Goal: Navigation & Orientation: Find specific page/section

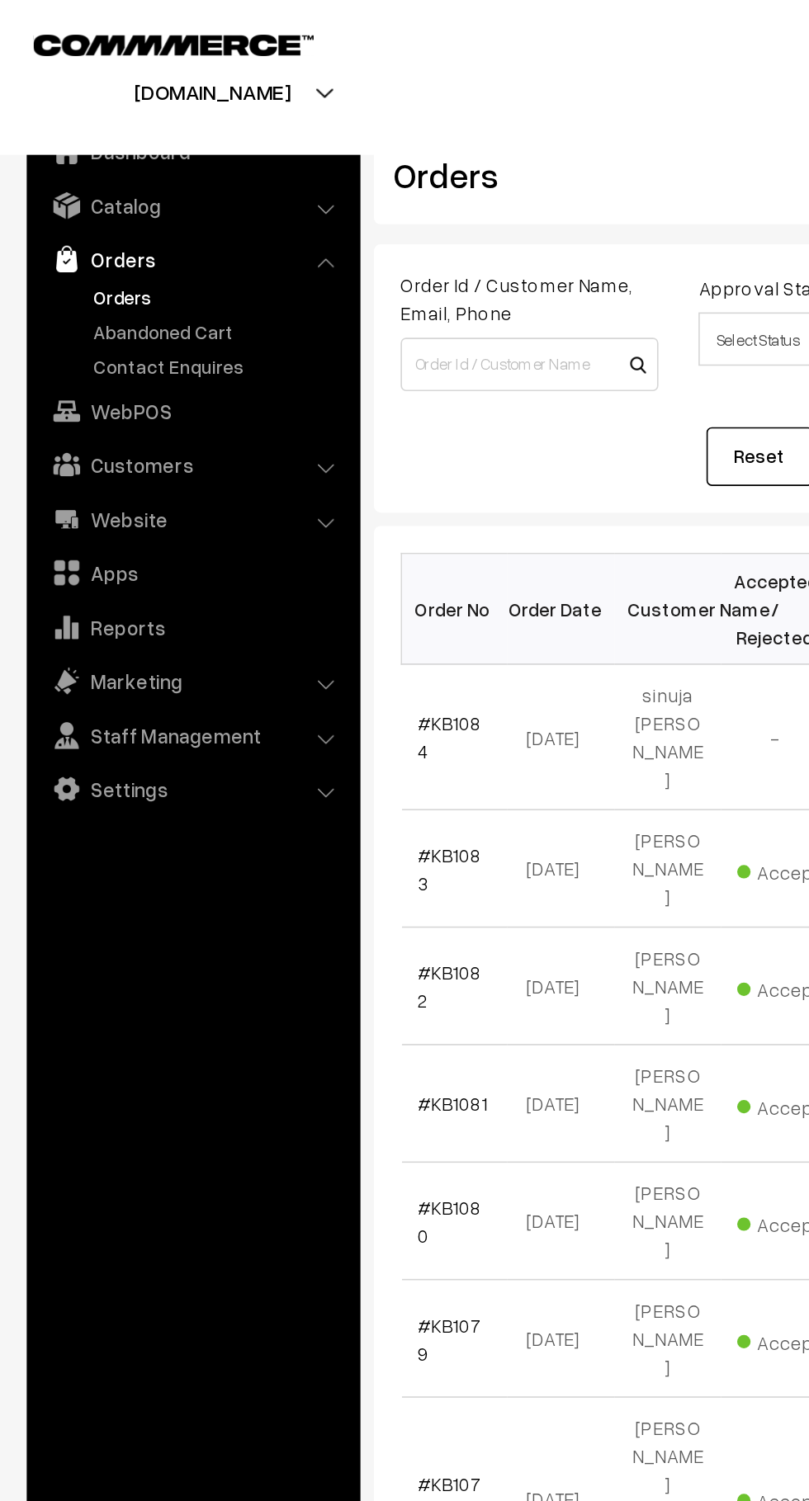
click at [158, 206] on link "Abandoned Cart" at bounding box center [135, 204] width 163 height 17
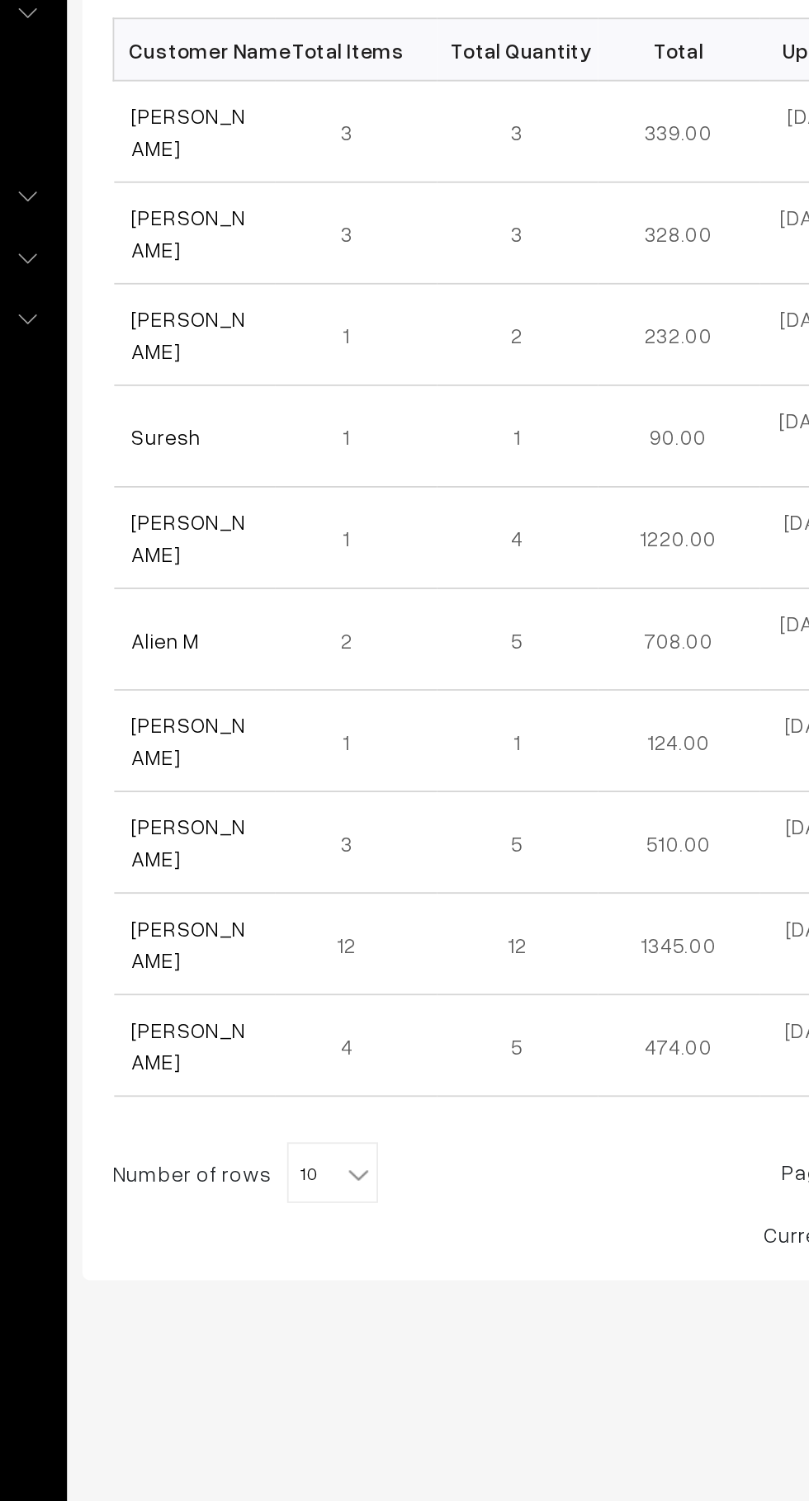
click at [286, 381] on link "AMRUTA Pawar" at bounding box center [289, 387] width 62 height 31
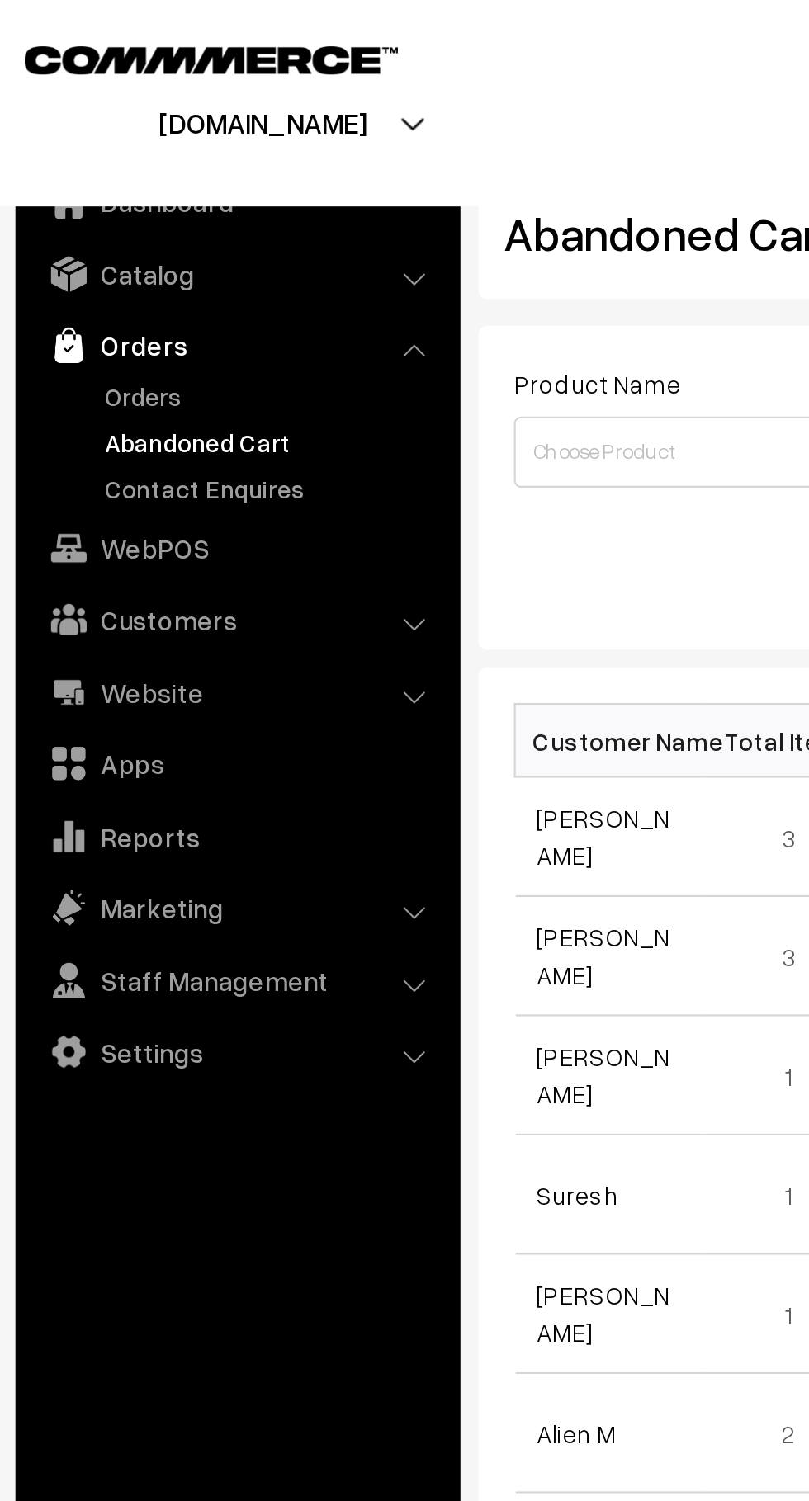
click at [124, 279] on link "Customers" at bounding box center [119, 287] width 196 height 30
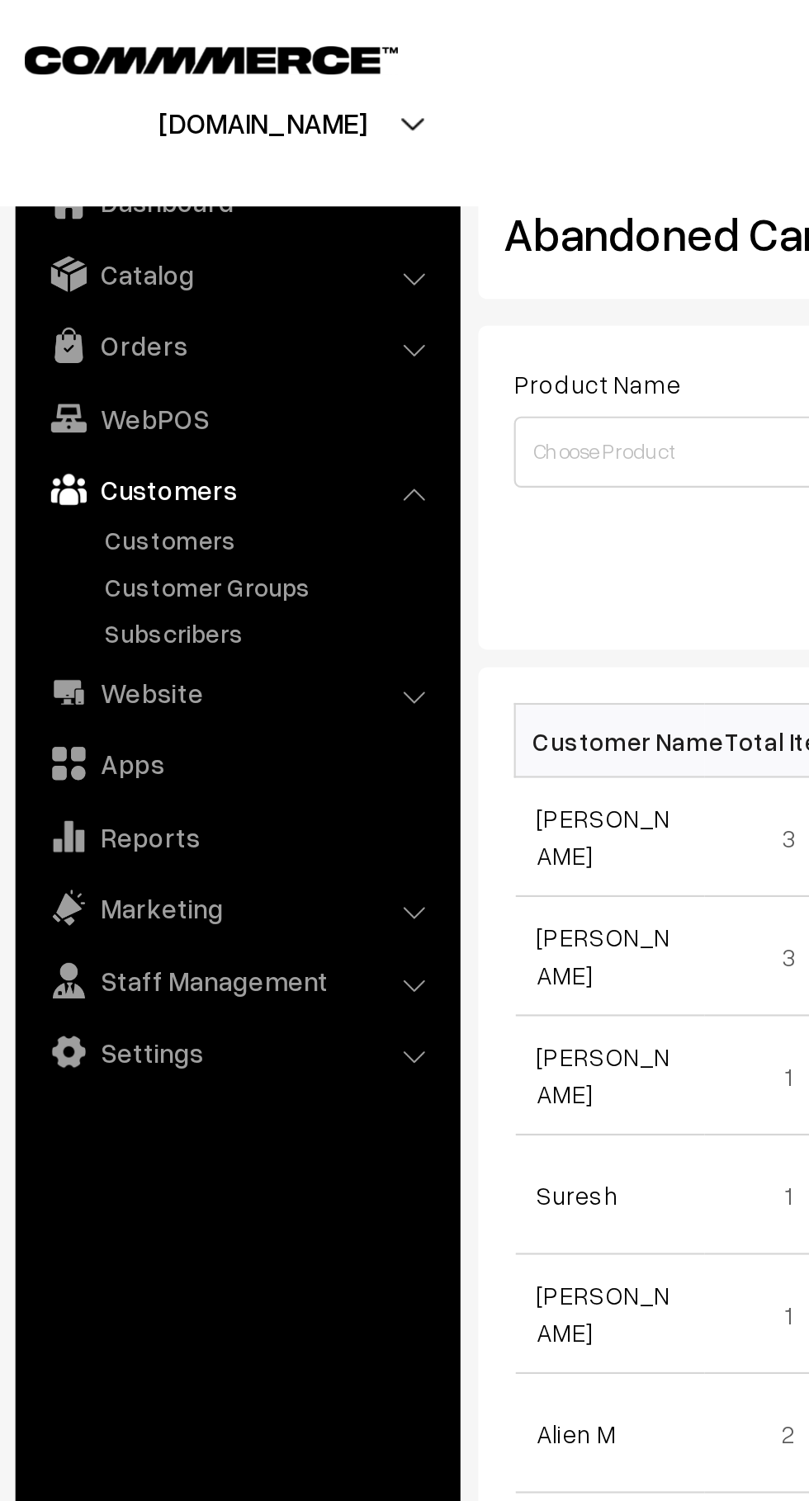
click at [178, 149] on link "Orders" at bounding box center [119, 160] width 196 height 30
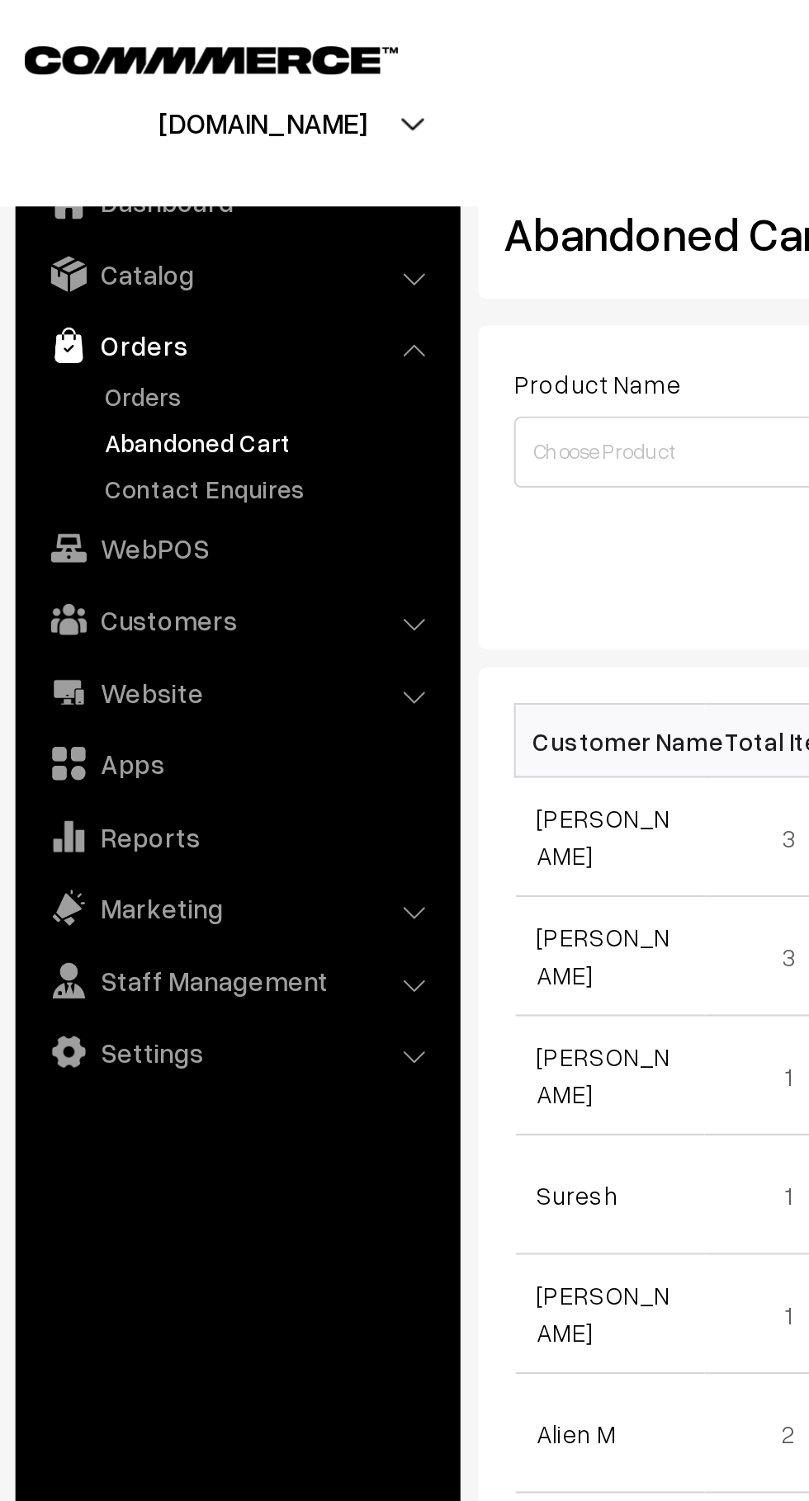
click at [126, 256] on link "WebPOS" at bounding box center [119, 254] width 196 height 30
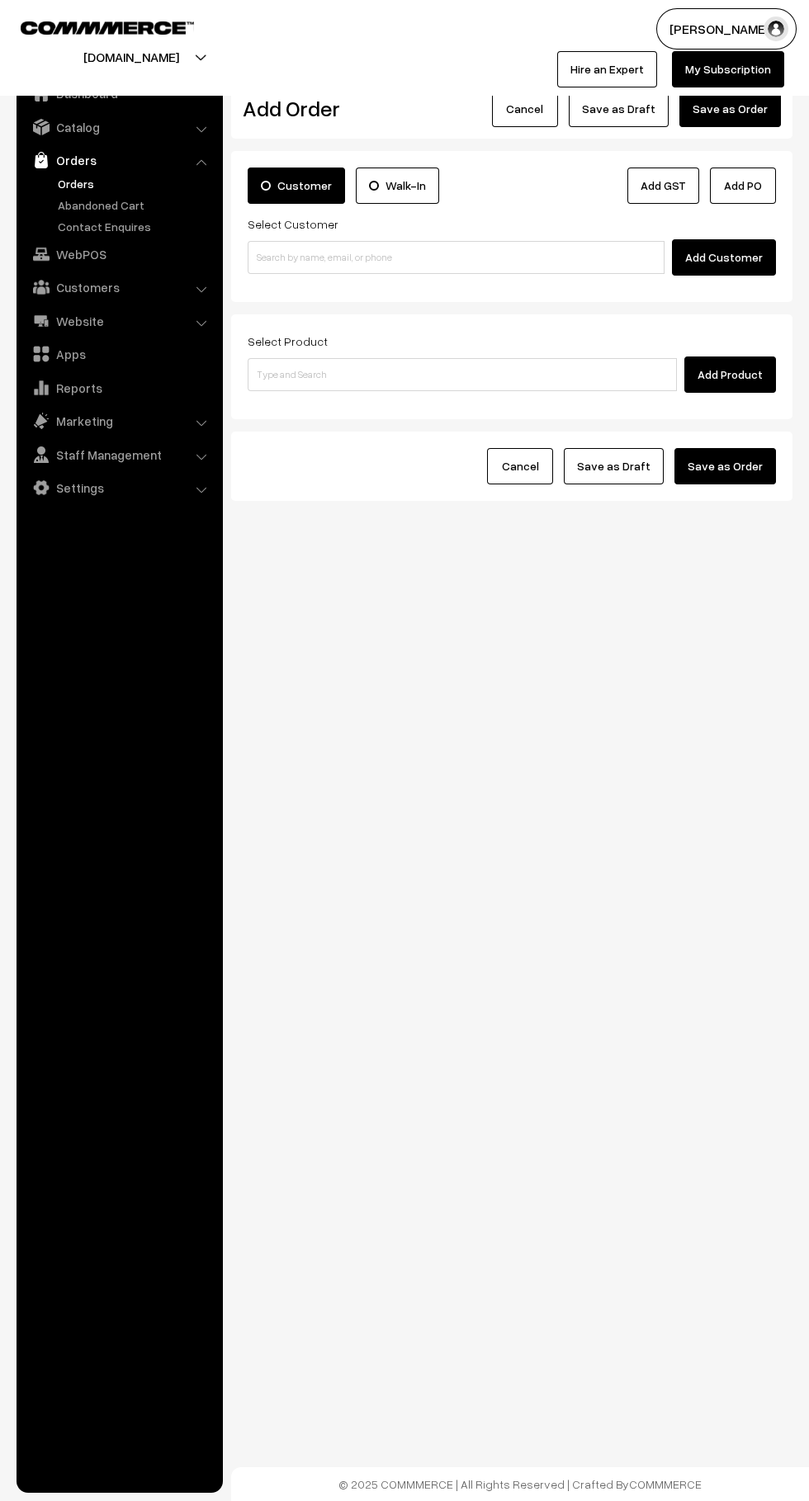
click at [120, 177] on link "Orders" at bounding box center [135, 183] width 163 height 17
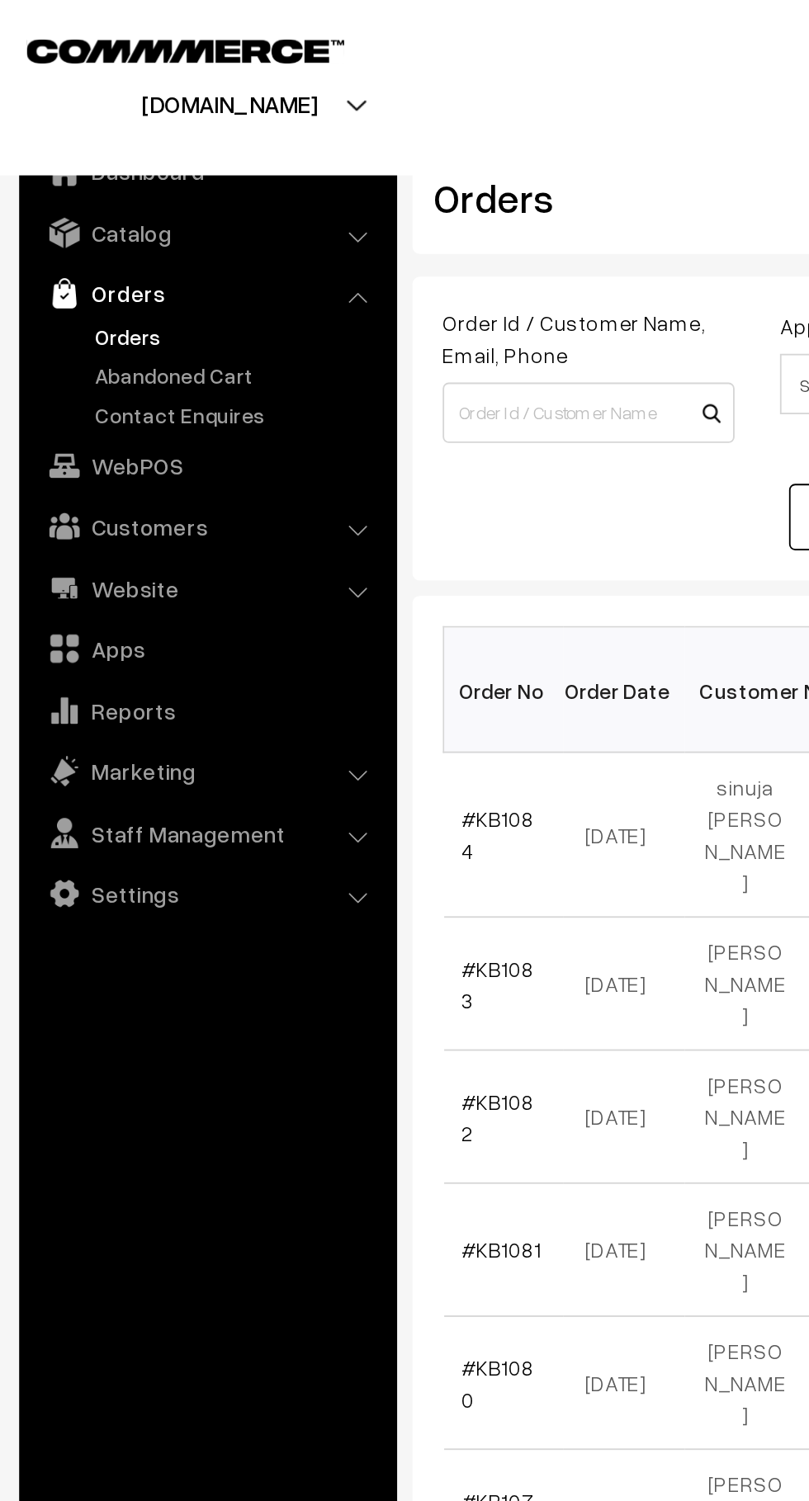
click at [146, 210] on link "Abandoned Cart" at bounding box center [135, 204] width 163 height 17
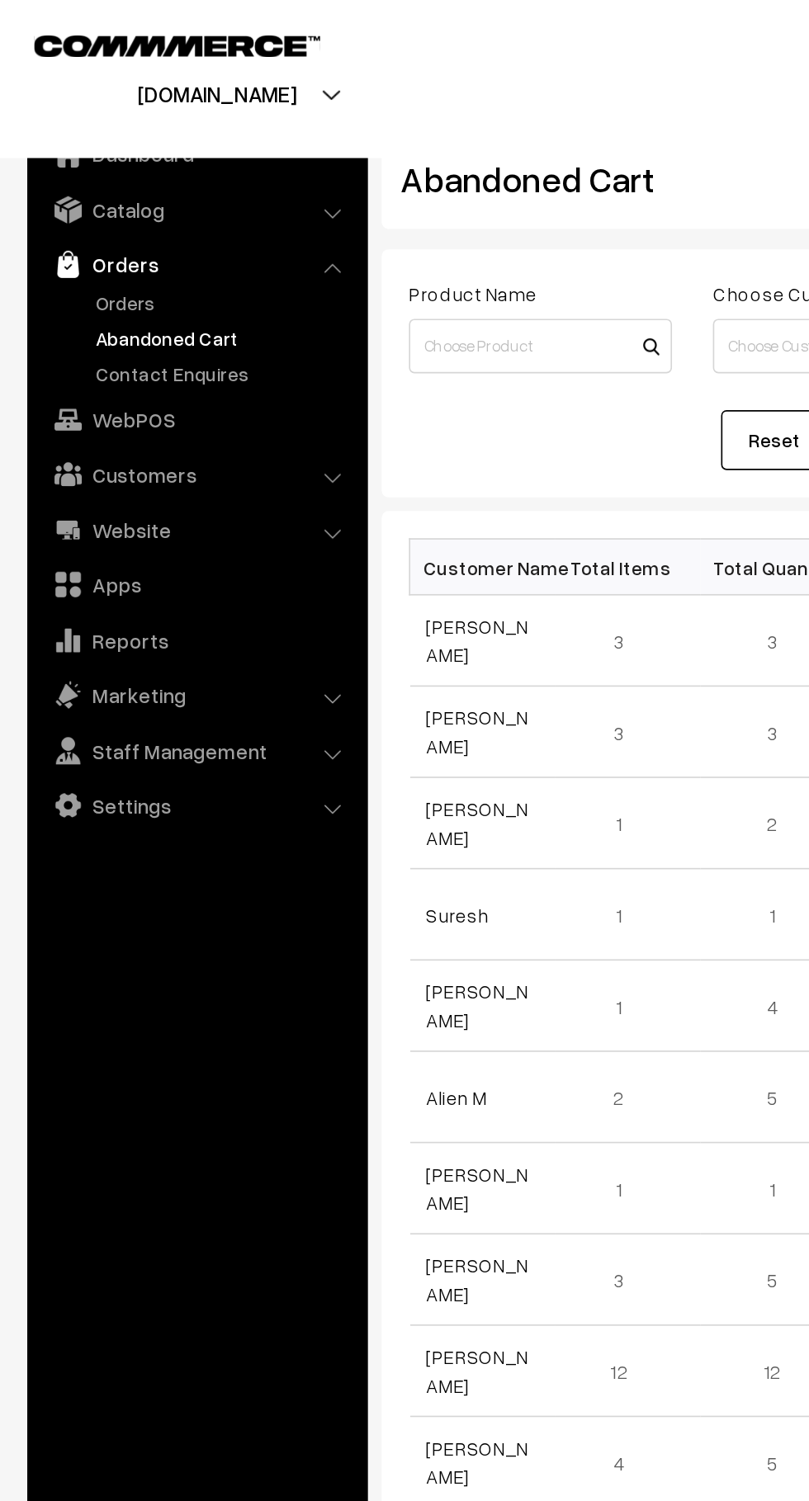
click at [111, 180] on link "Orders" at bounding box center [135, 183] width 163 height 17
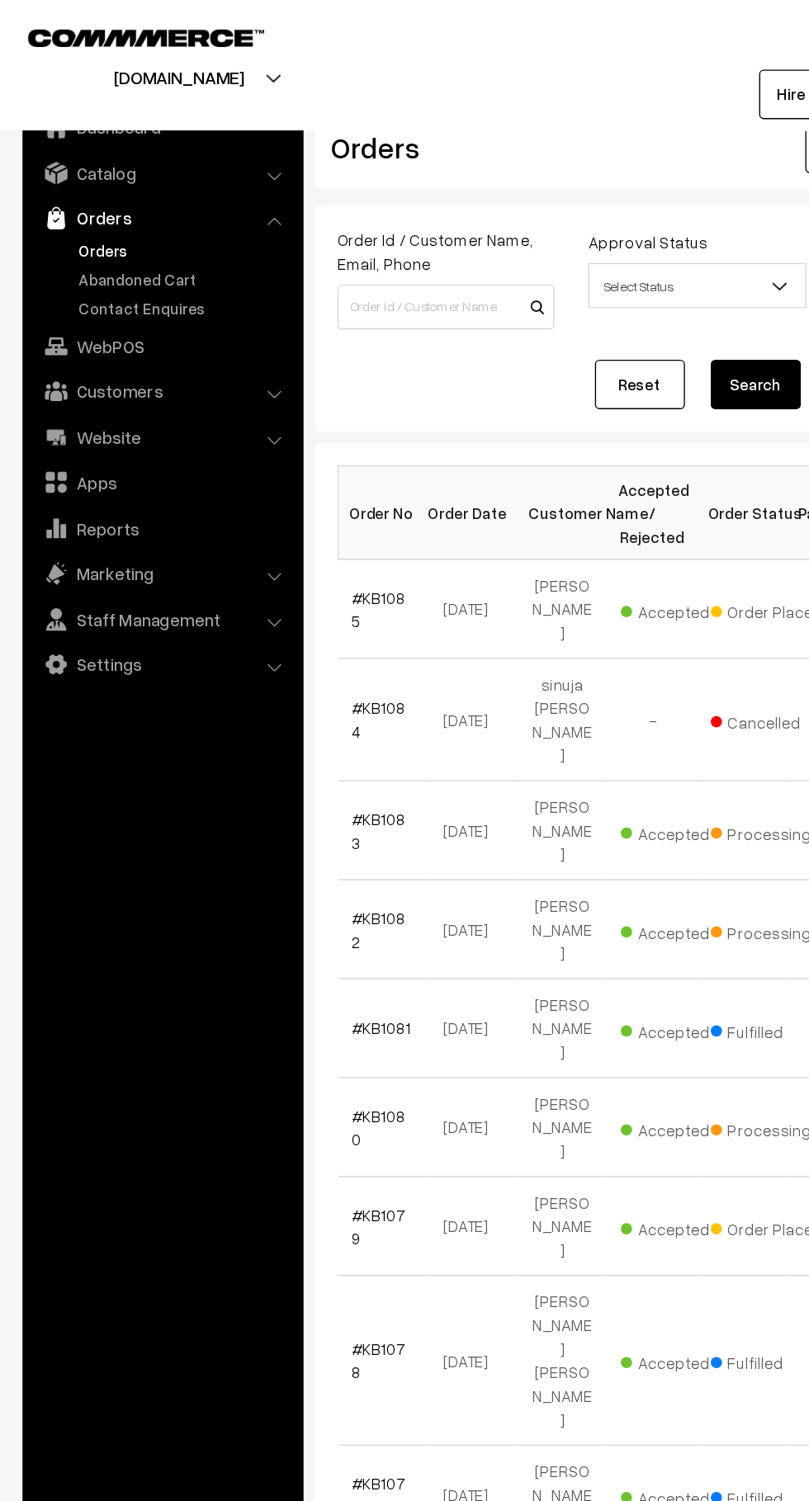
click at [154, 207] on link "Abandoned Cart" at bounding box center [135, 204] width 163 height 17
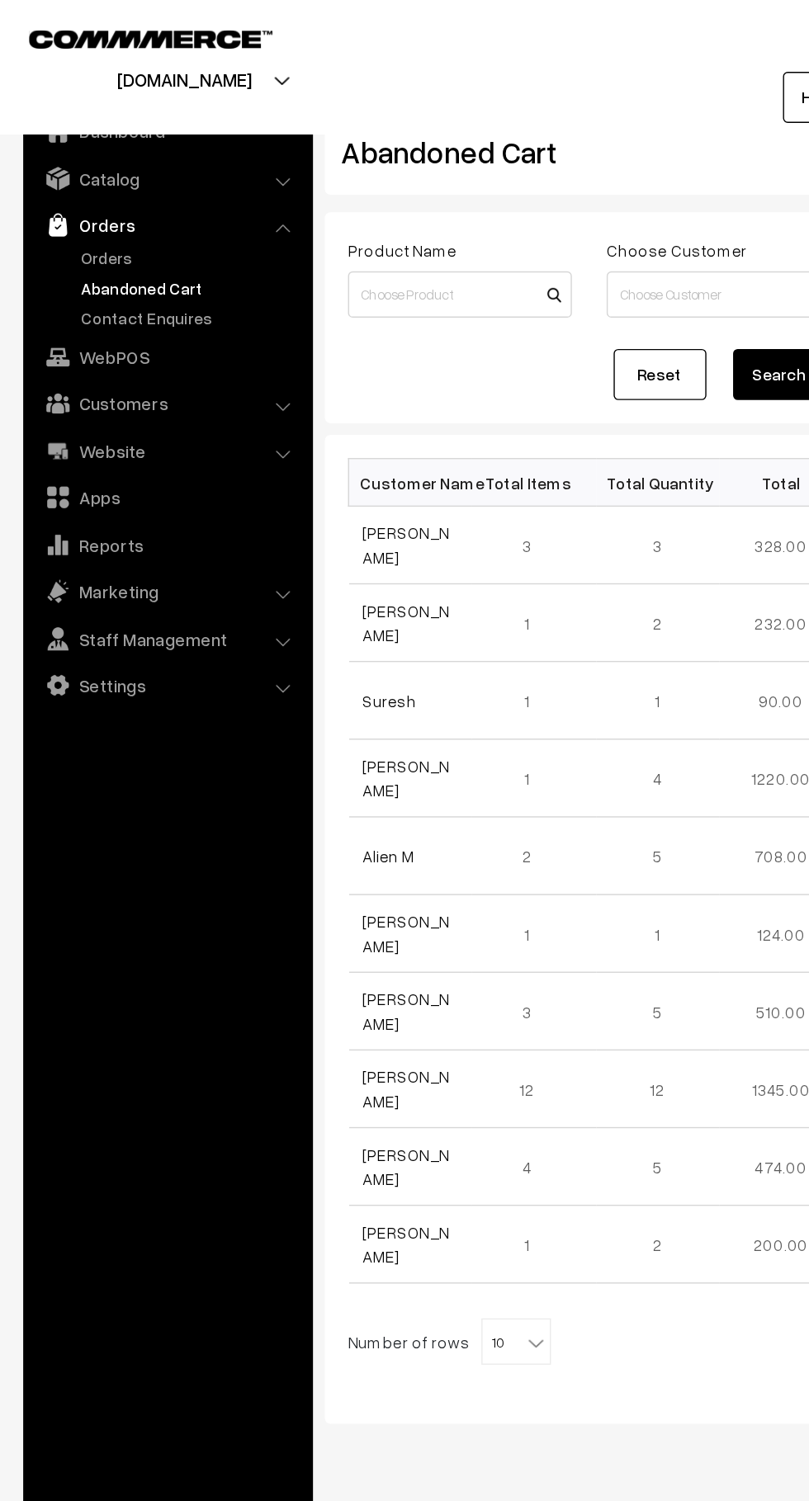
click at [99, 187] on link "Orders" at bounding box center [135, 183] width 163 height 17
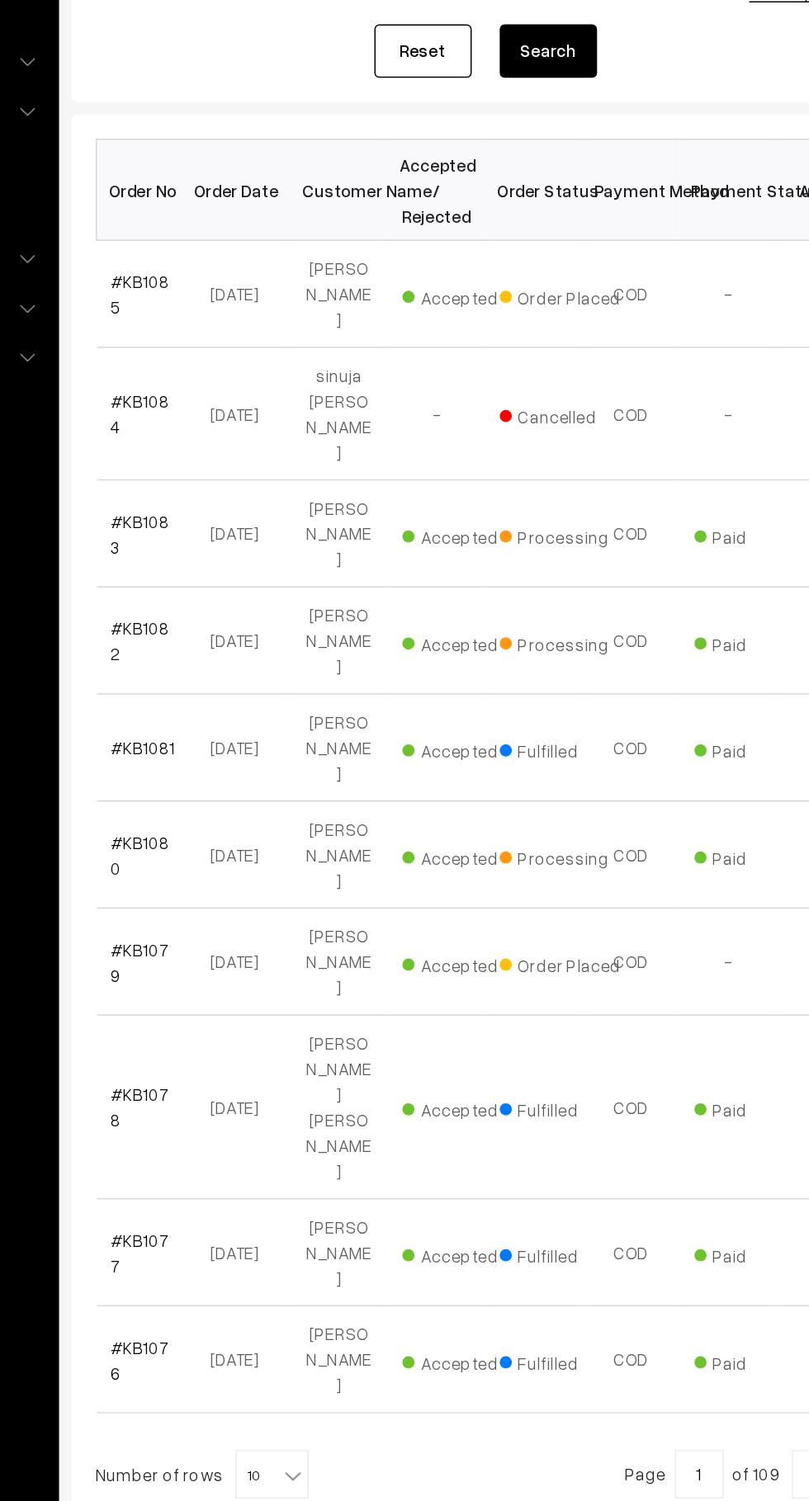
click at [298, 444] on link "#KB1085" at bounding box center [278, 447] width 40 height 31
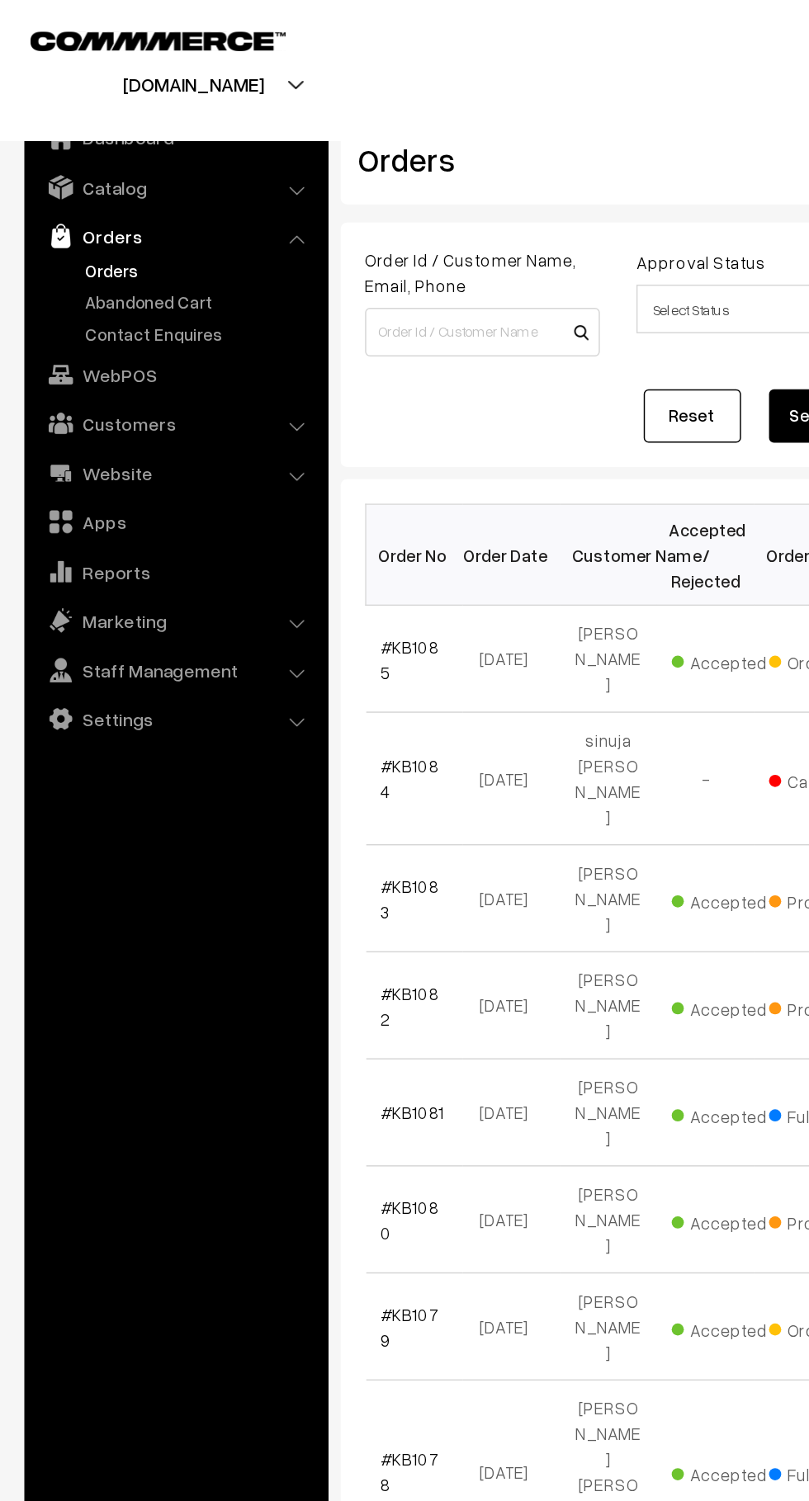
click at [133, 209] on link "Abandoned Cart" at bounding box center [135, 204] width 163 height 17
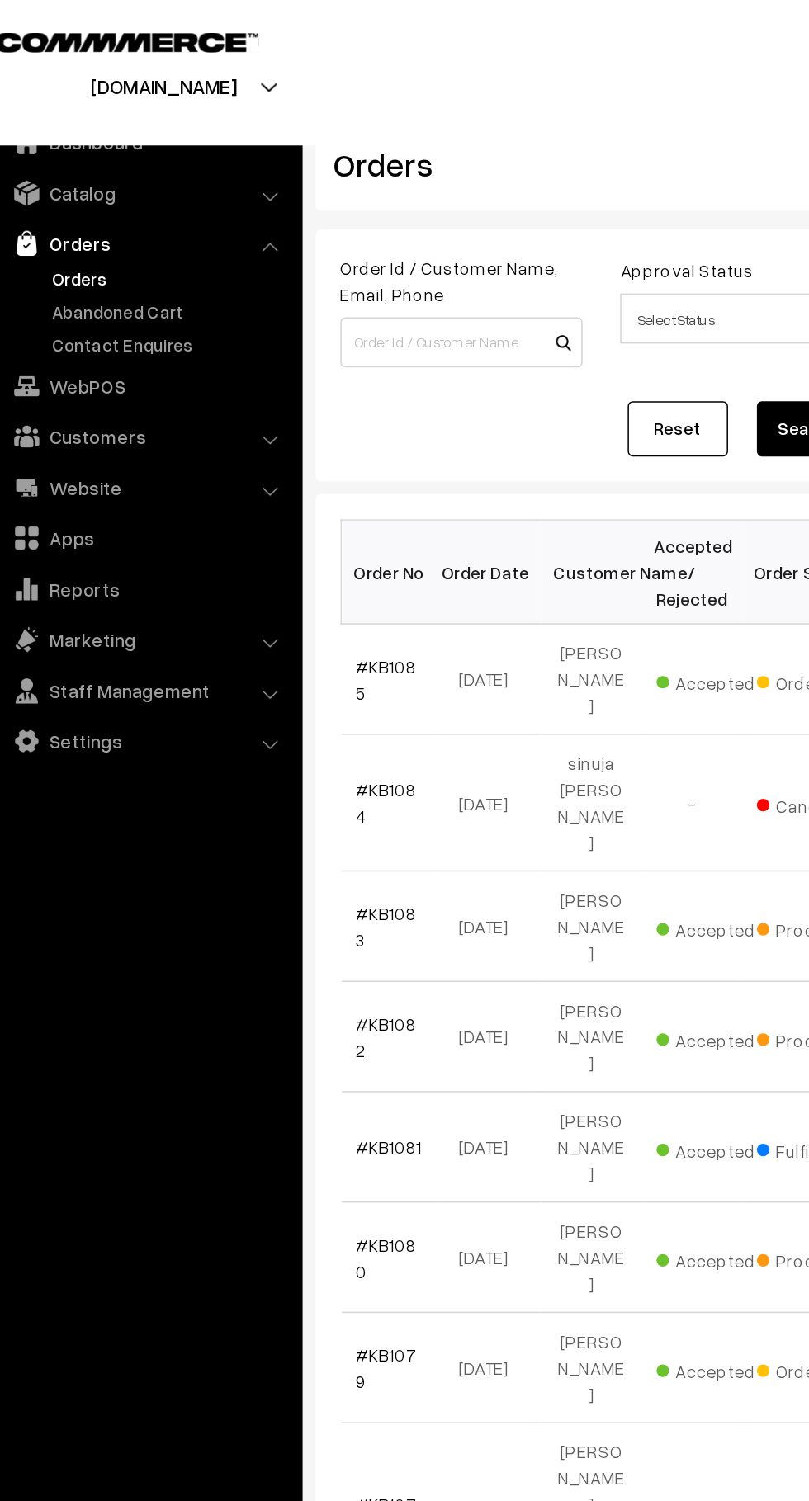
click at [102, 207] on link "Abandoned Cart" at bounding box center [135, 204] width 163 height 17
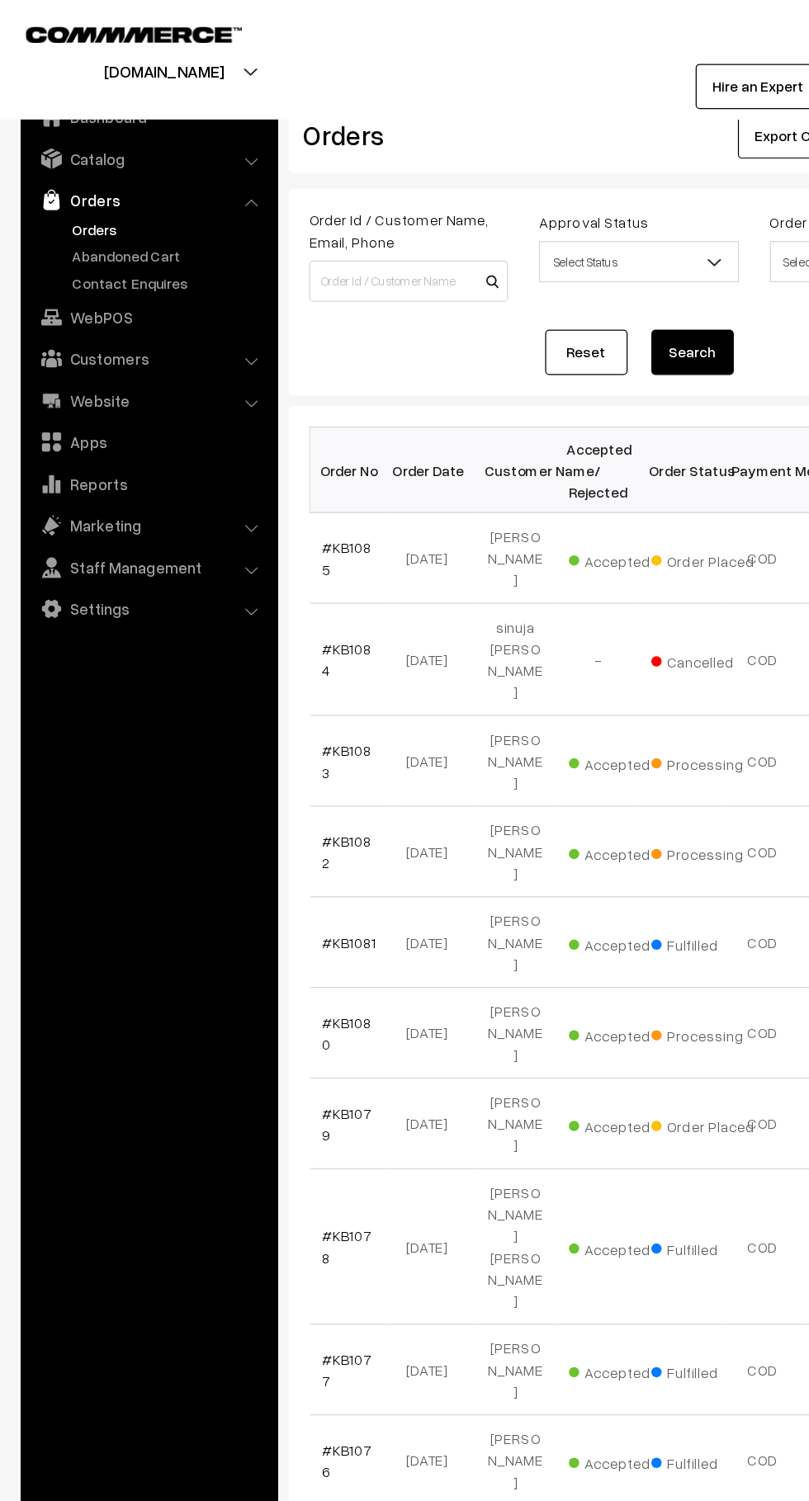
click at [105, 226] on link "Contact Enquires" at bounding box center [135, 226] width 163 height 17
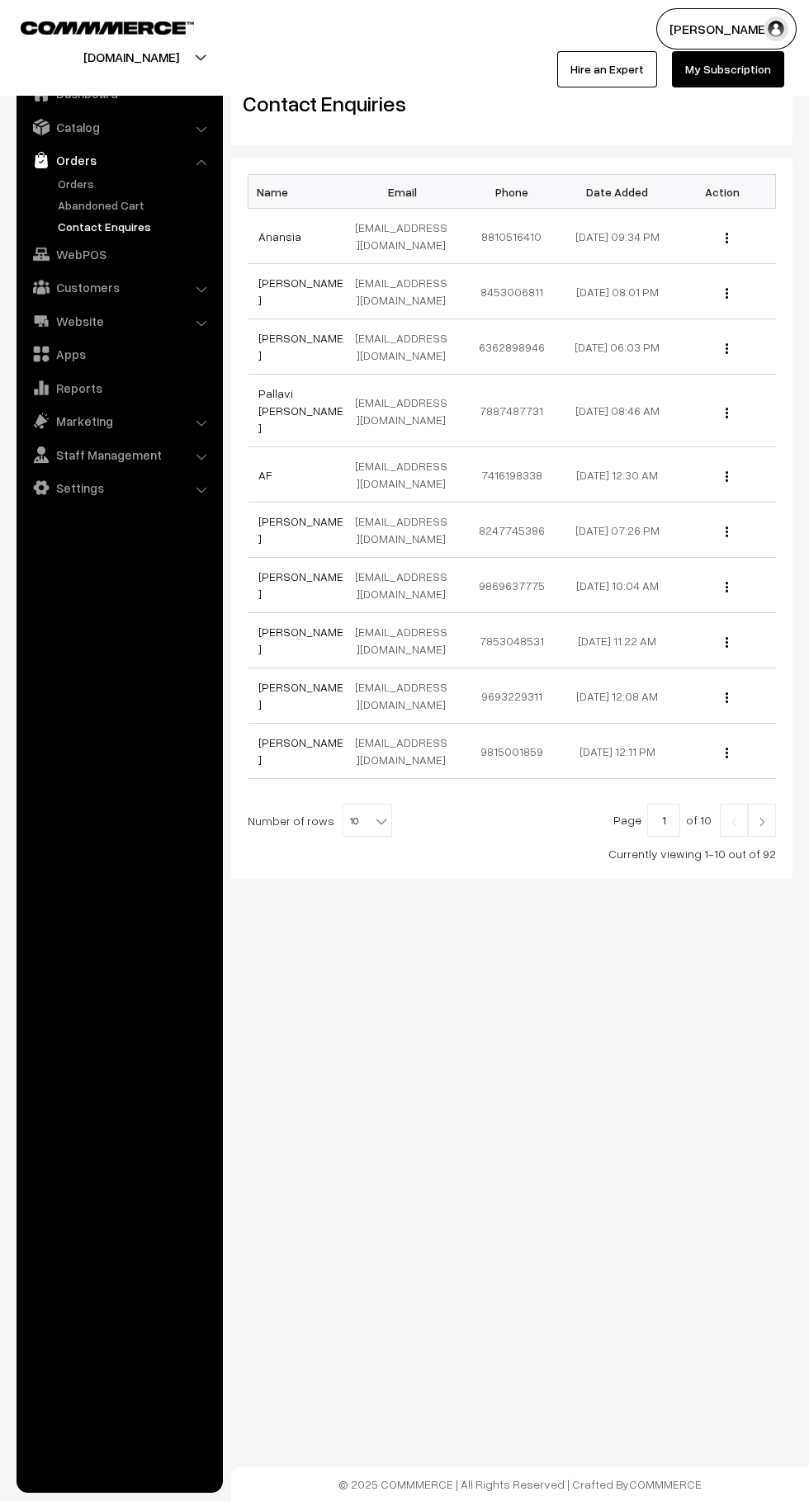
click at [81, 208] on link "Abandoned Cart" at bounding box center [135, 204] width 163 height 17
